Goal: Go to known website: Access a specific website the user already knows

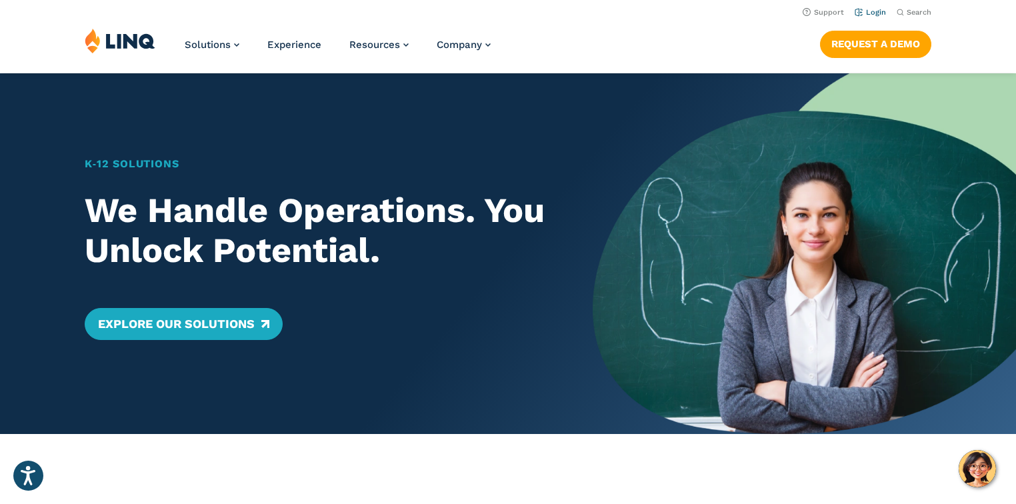
click at [884, 14] on link "Login" at bounding box center [870, 12] width 31 height 9
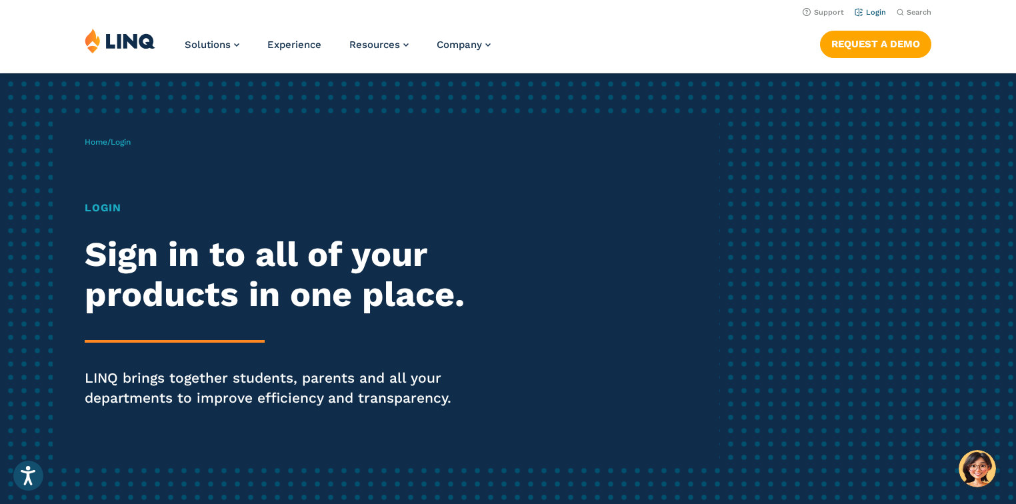
click at [869, 11] on link "Login" at bounding box center [870, 12] width 31 height 9
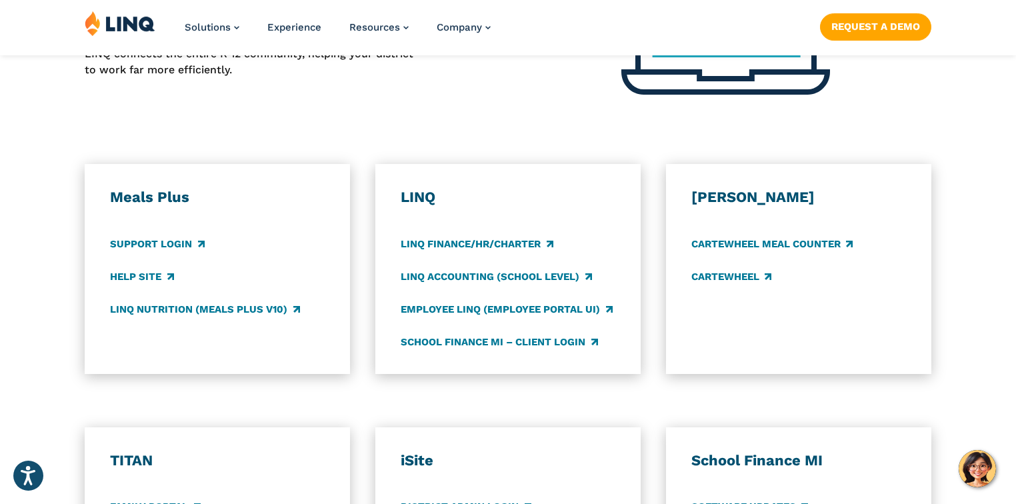
scroll to position [853, 0]
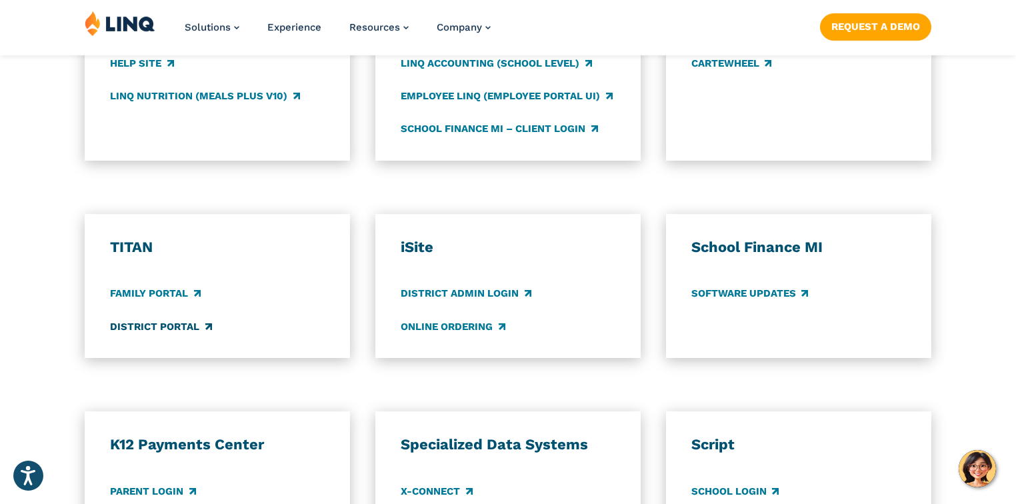
click at [162, 324] on link "District Portal" at bounding box center [160, 326] width 101 height 15
